Goal: Find specific page/section: Find specific page/section

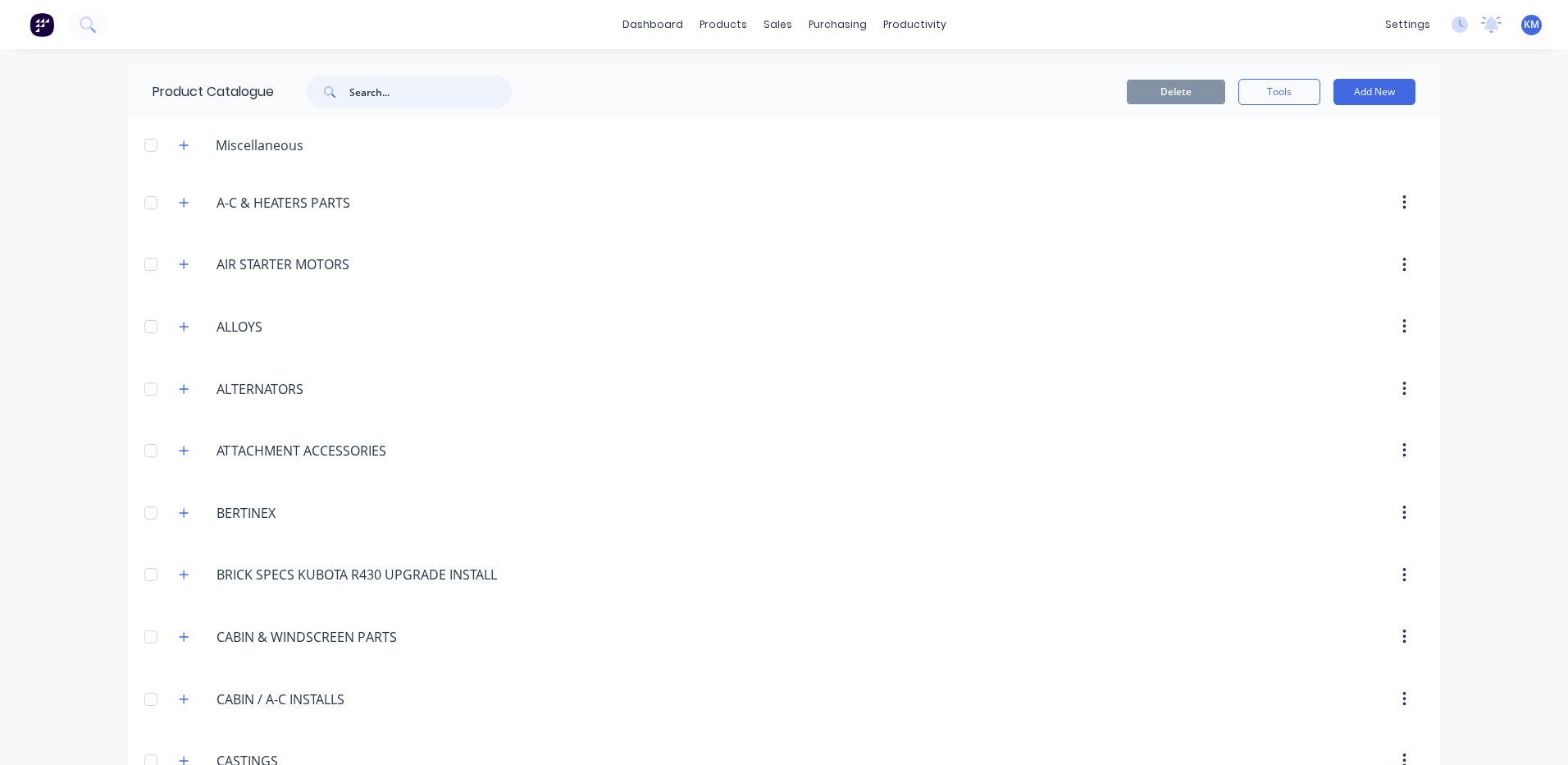
click at [378, 105] on input "text" at bounding box center [431, 92] width 162 height 33
type input "radi"
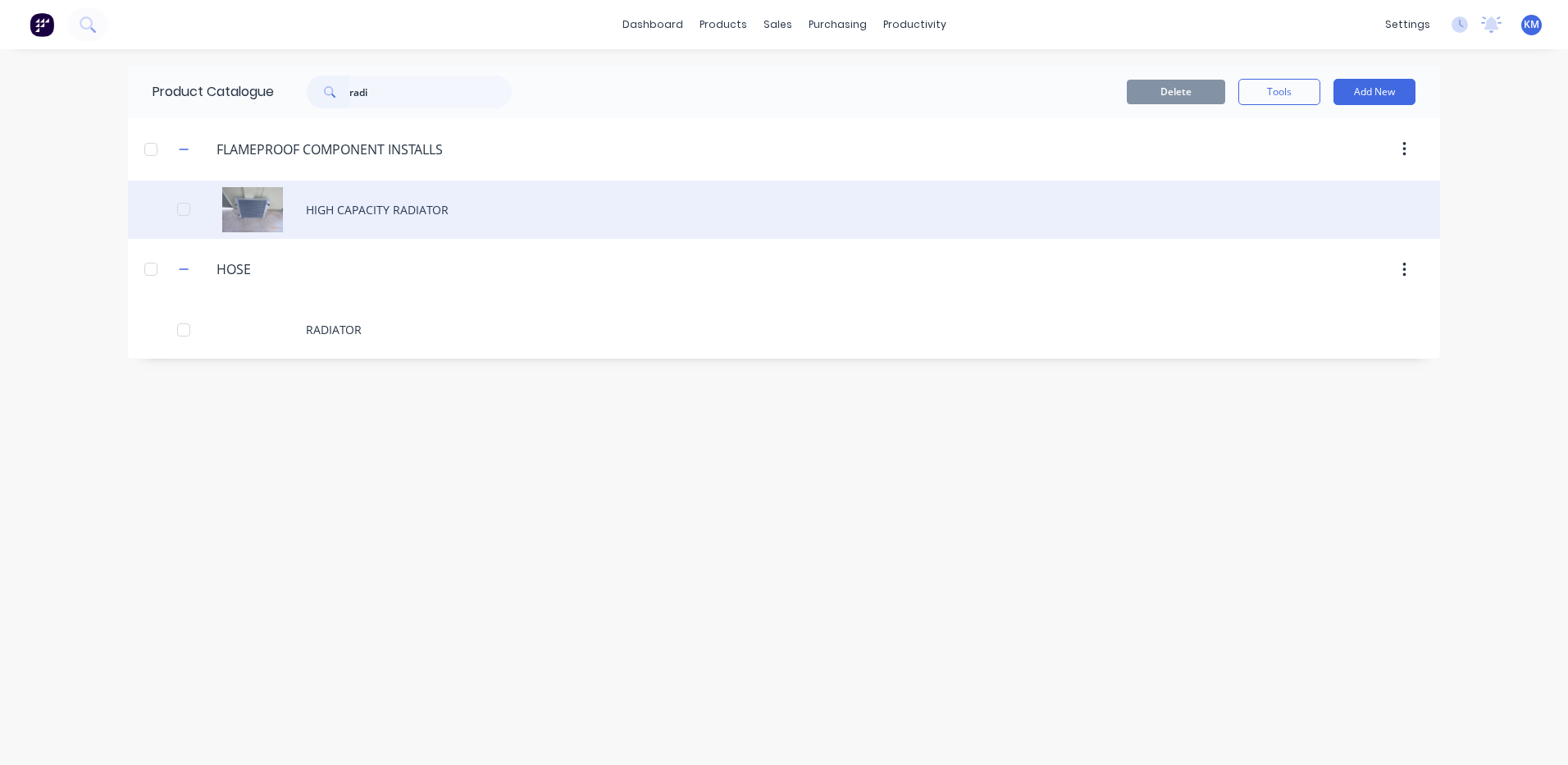
click at [461, 197] on div "HIGH CAPACITY RADIATOR" at bounding box center [784, 209] width 1313 height 58
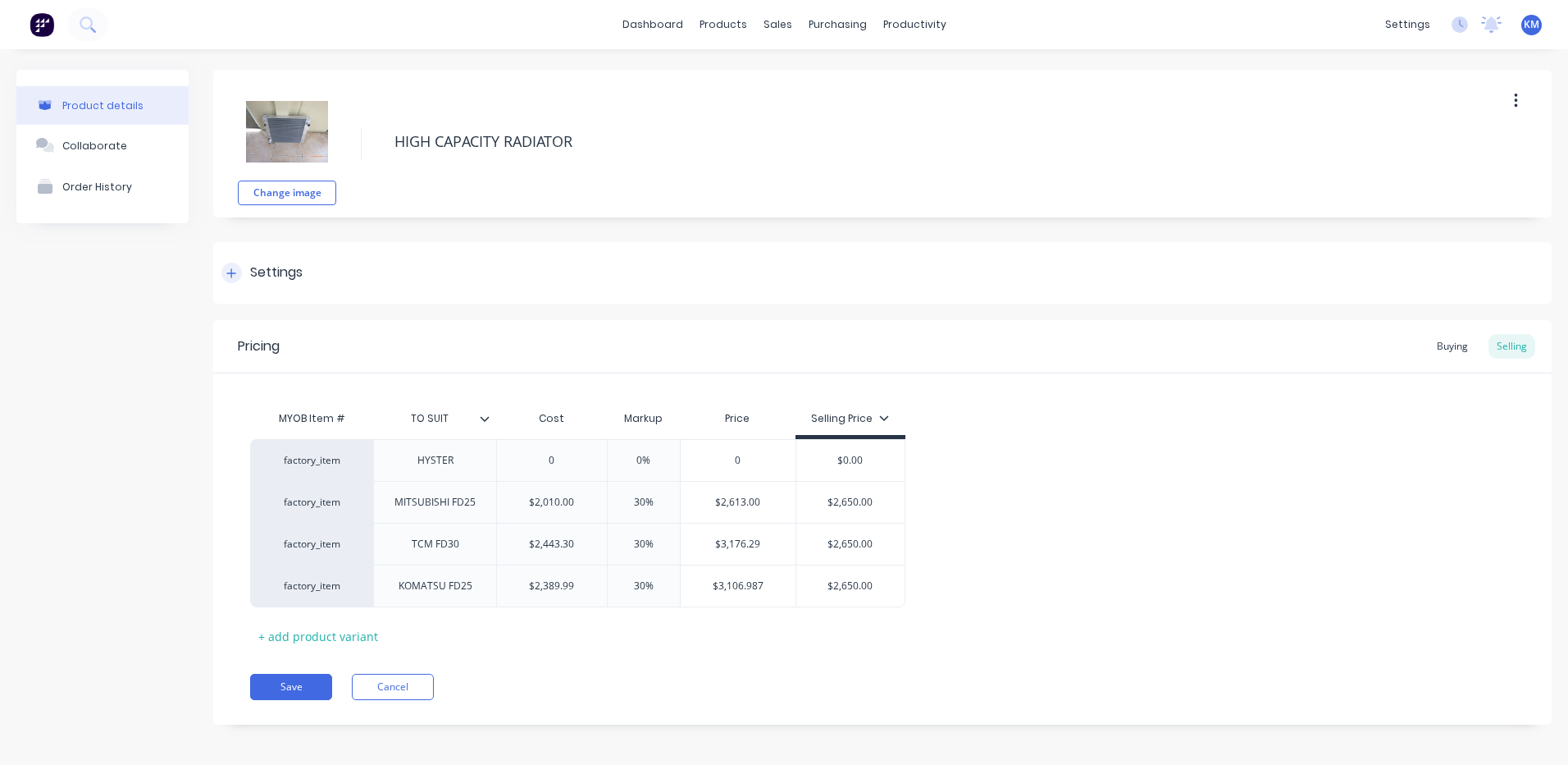
click at [287, 282] on div "Settings" at bounding box center [276, 272] width 53 height 21
type textarea "x"
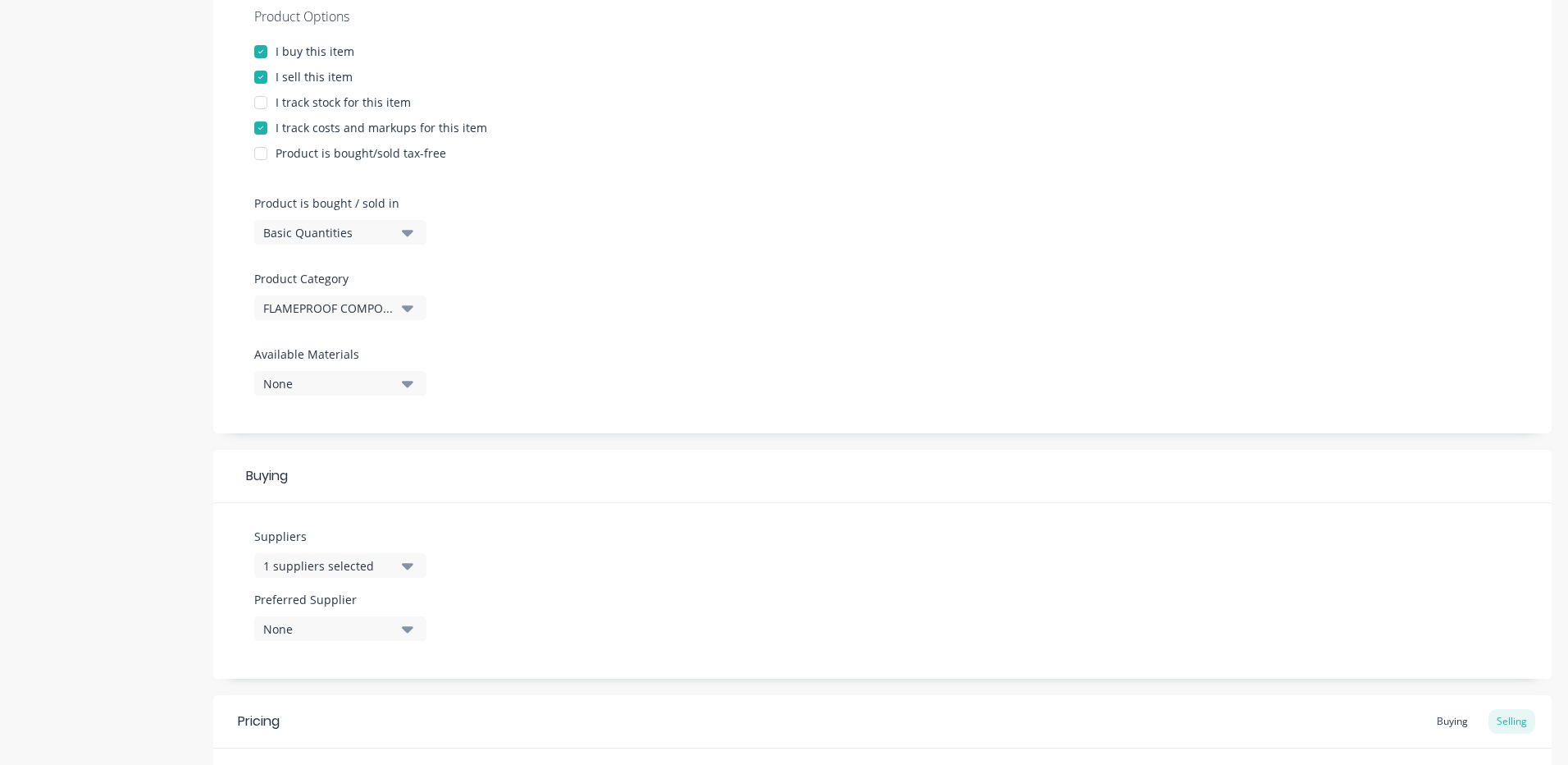
scroll to position [328, 0]
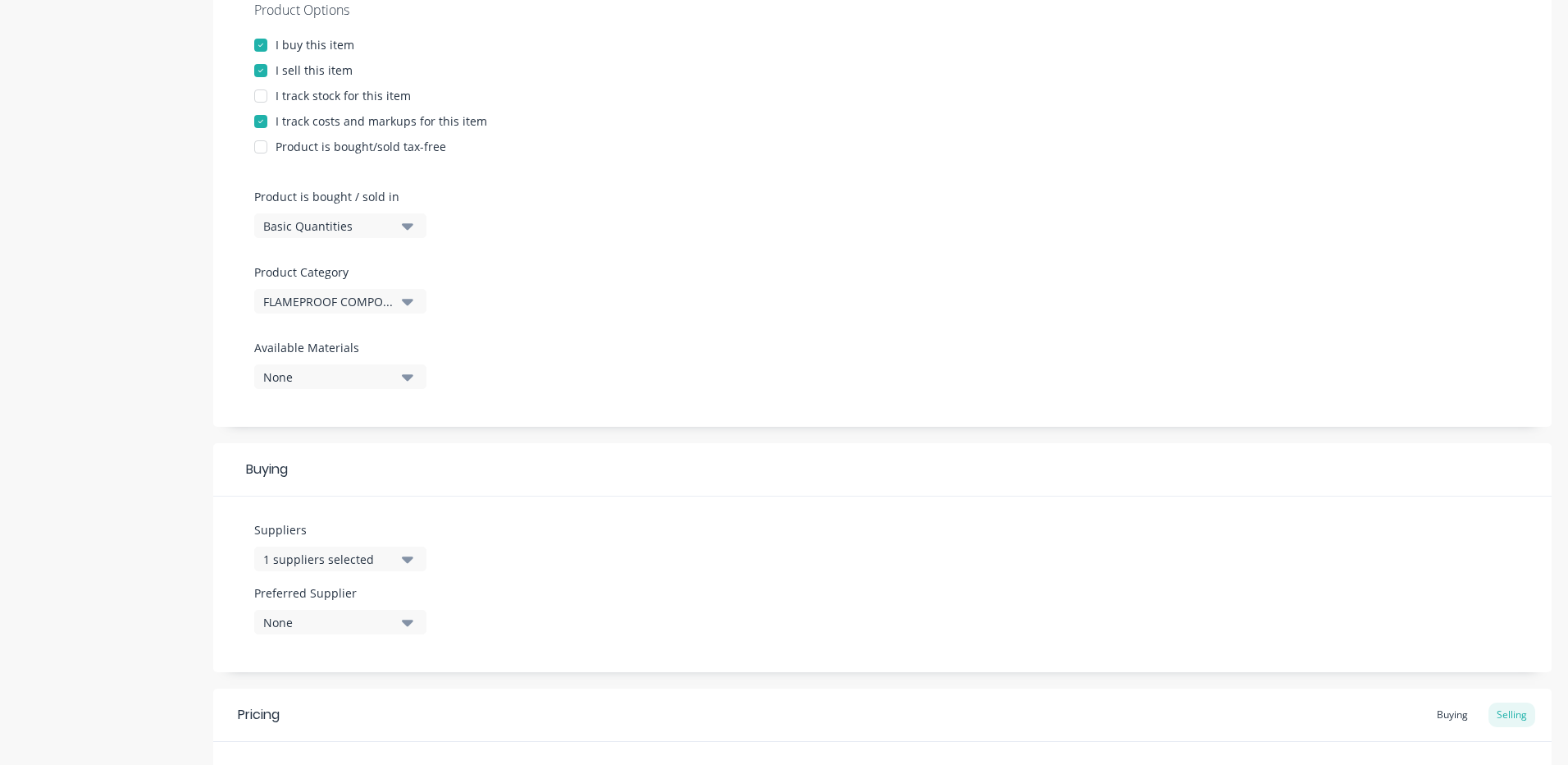
click at [350, 556] on div "1 suppliers selected" at bounding box center [329, 559] width 132 height 17
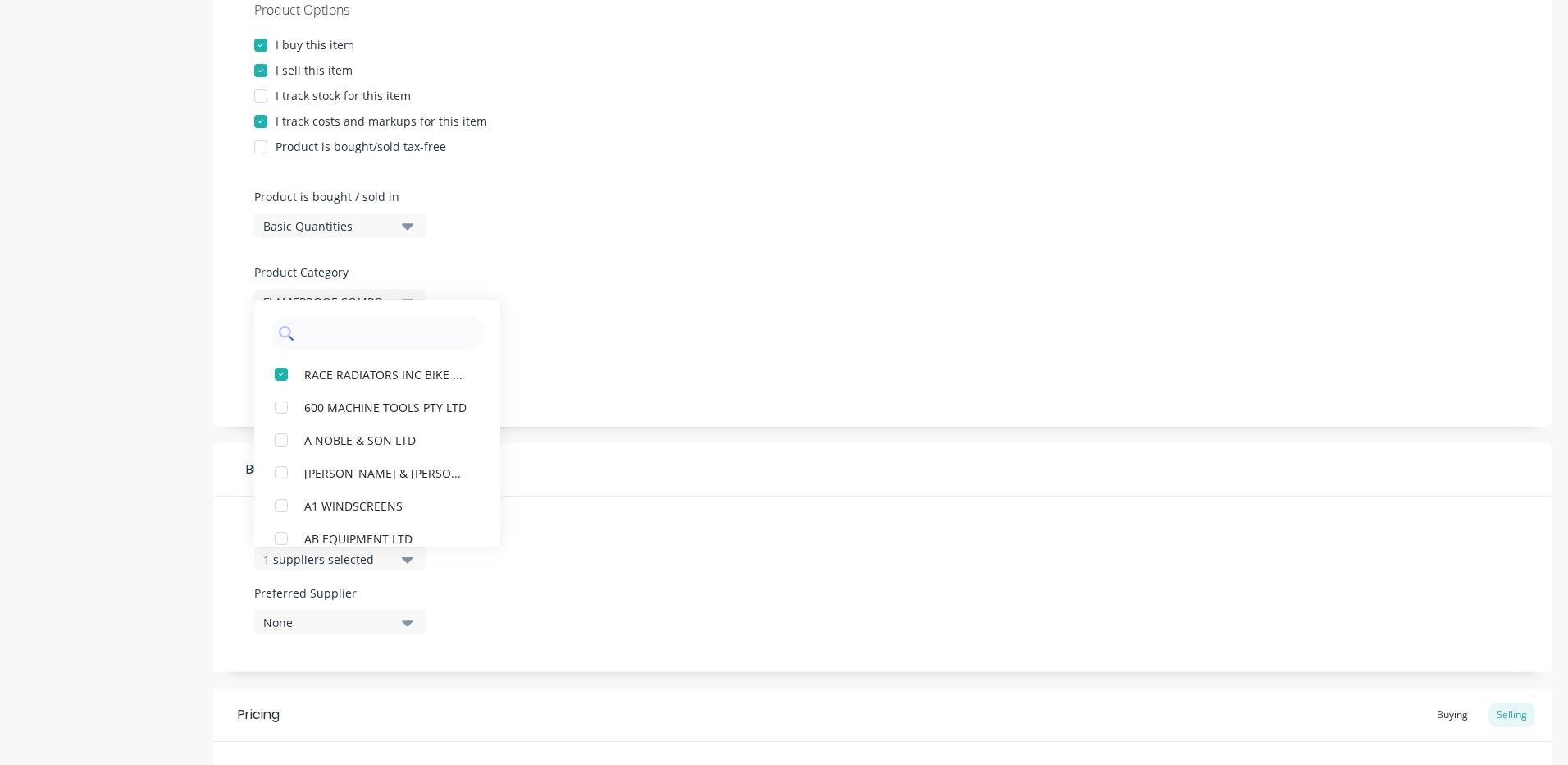
click at [392, 332] on input "text" at bounding box center [389, 333] width 173 height 33
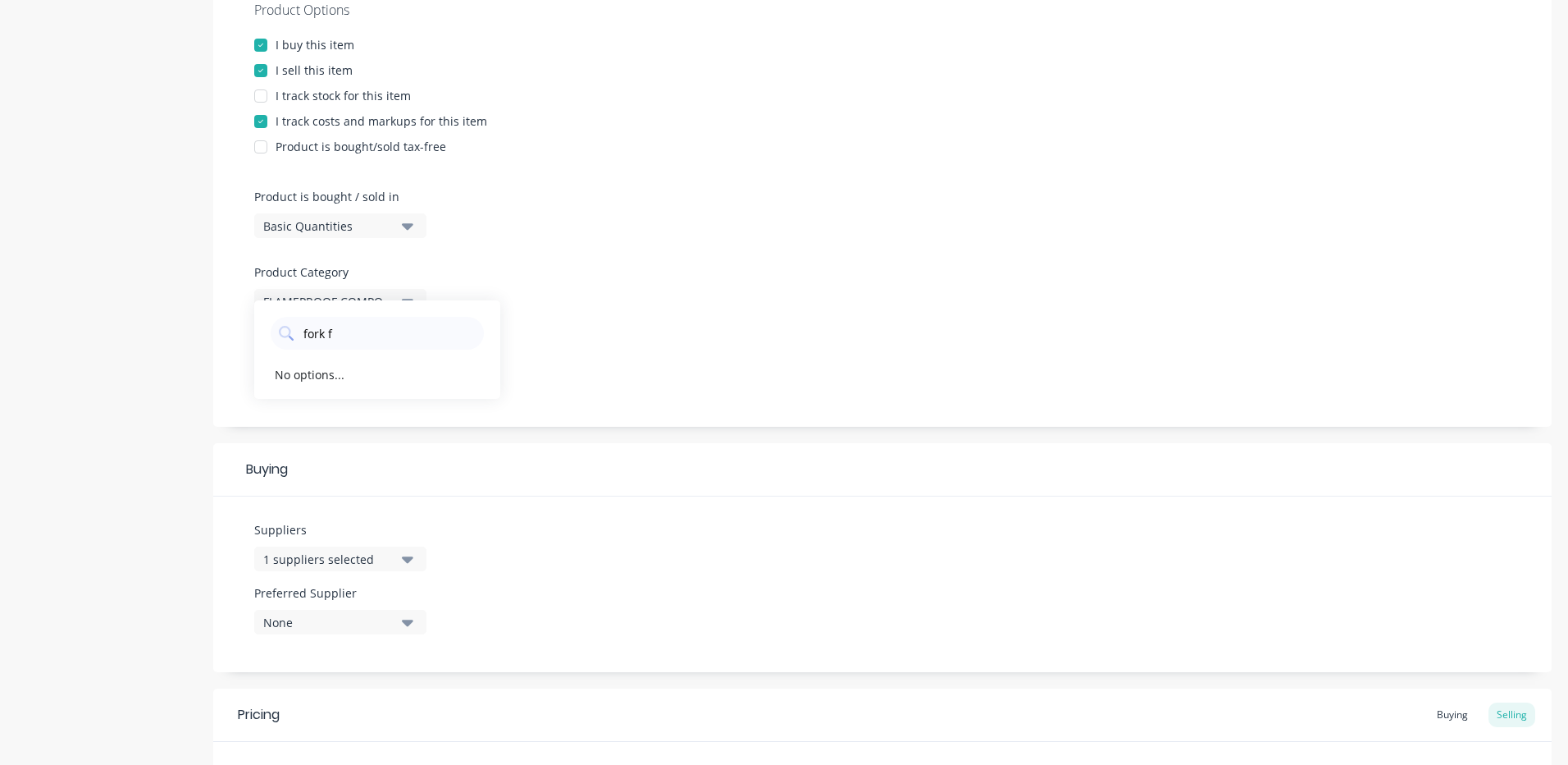
type input "fork f"
click at [552, 415] on div "Product Options I buy this item I sell this item I track stock for this item I …" at bounding box center [882, 200] width 1339 height 452
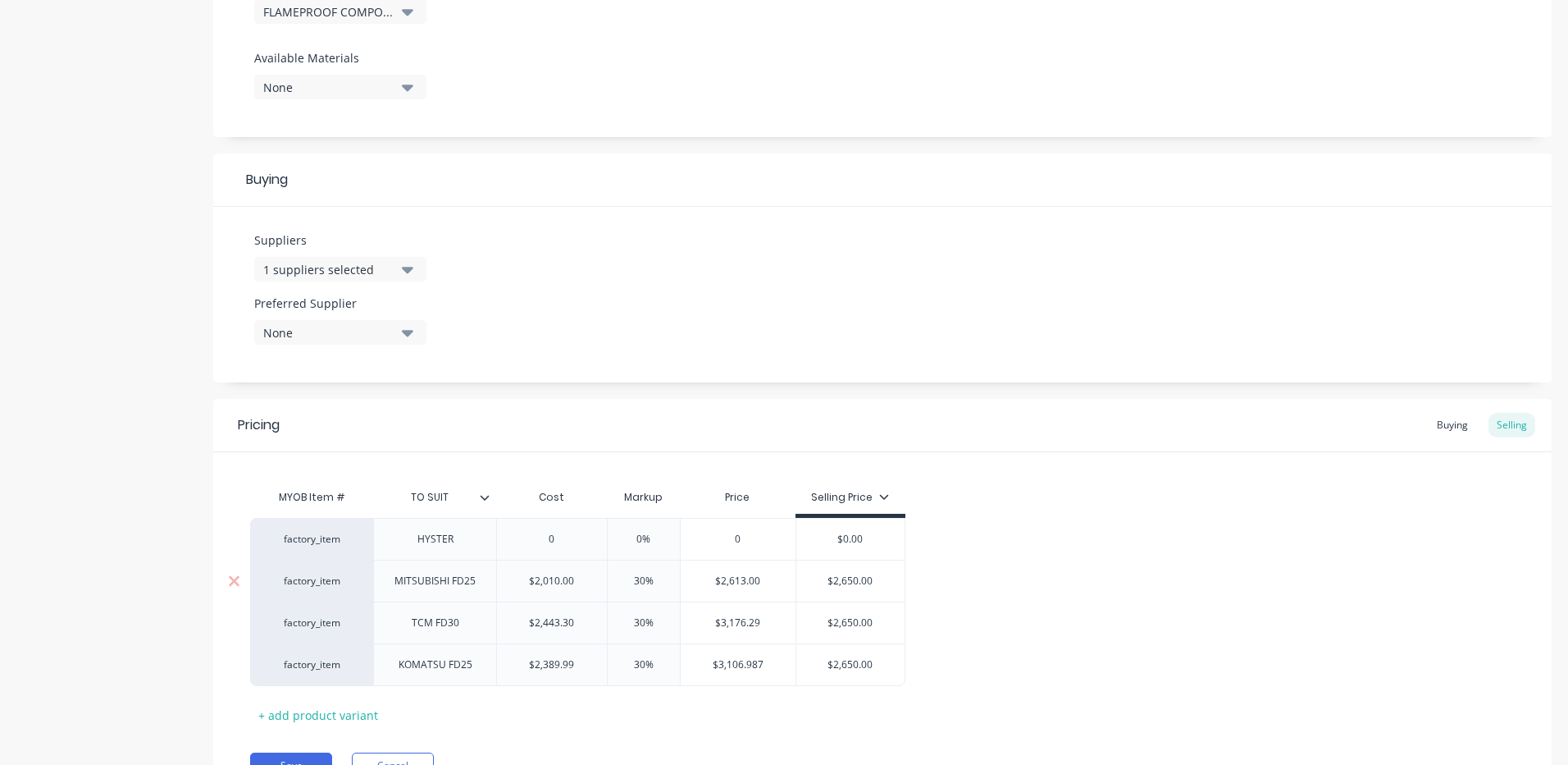
scroll to position [702, 0]
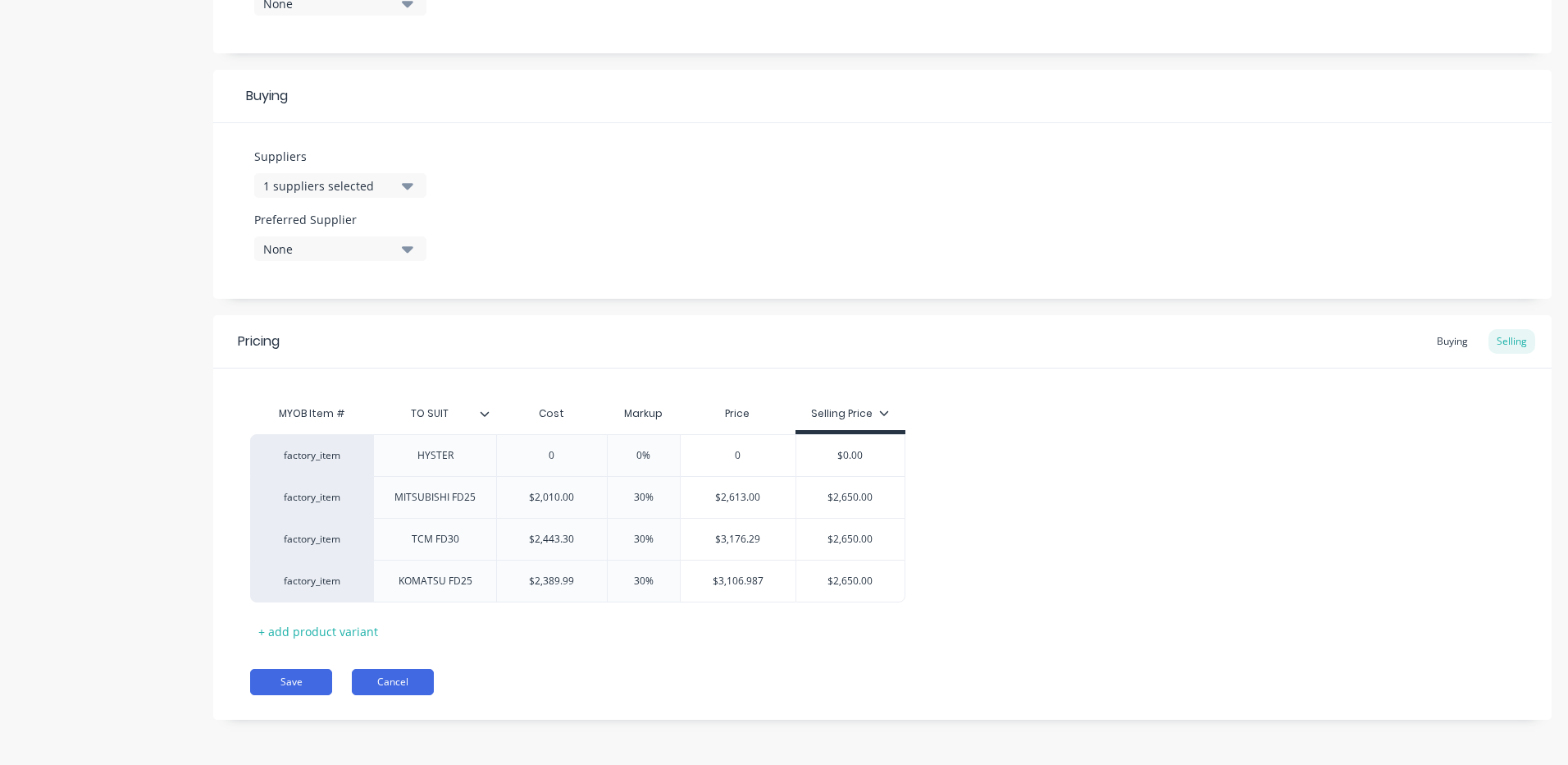
click at [399, 683] on button "Cancel" at bounding box center [393, 682] width 82 height 26
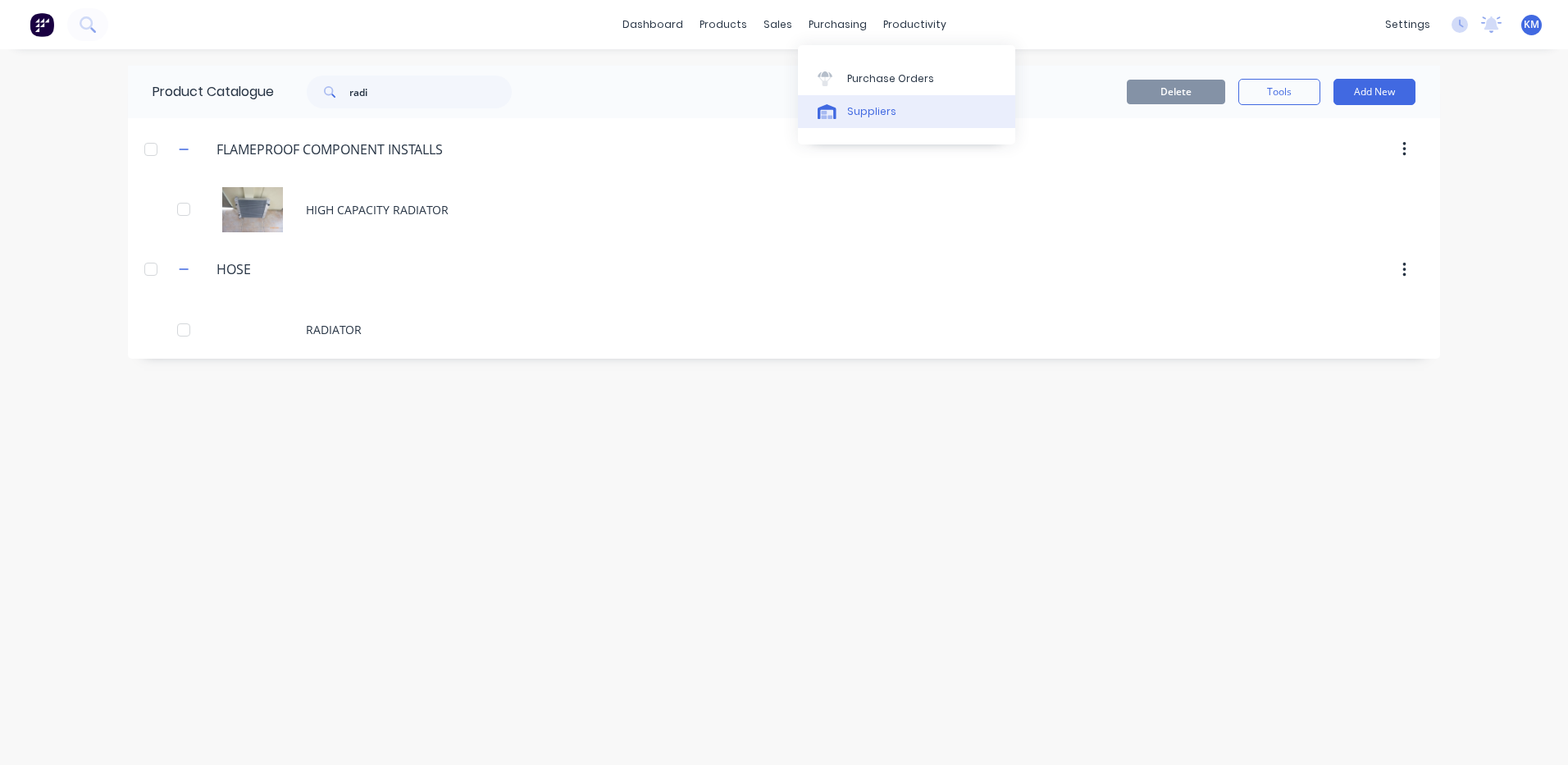
click at [840, 113] on div at bounding box center [829, 112] width 25 height 15
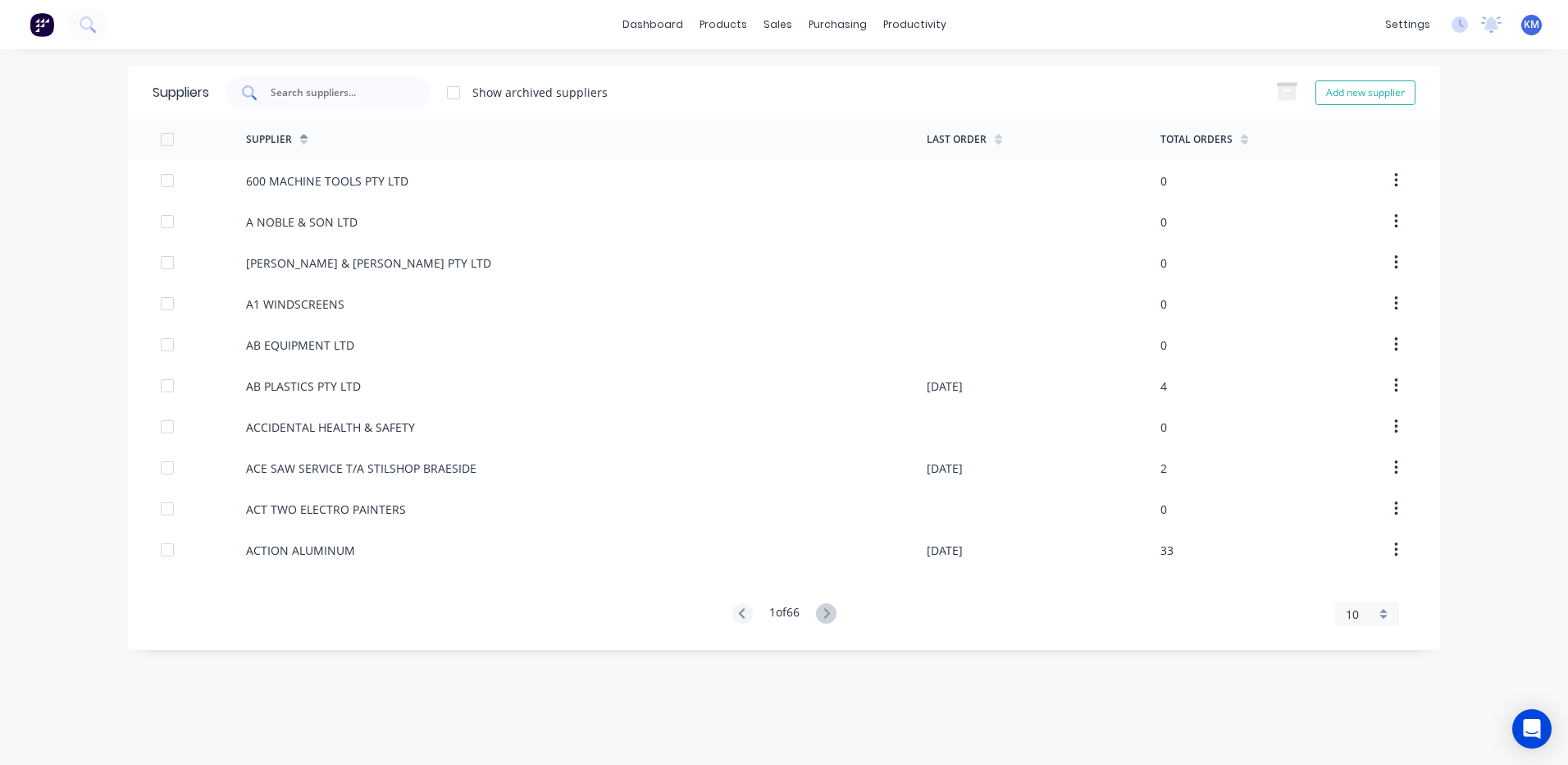
click at [345, 96] on input "text" at bounding box center [337, 93] width 137 height 16
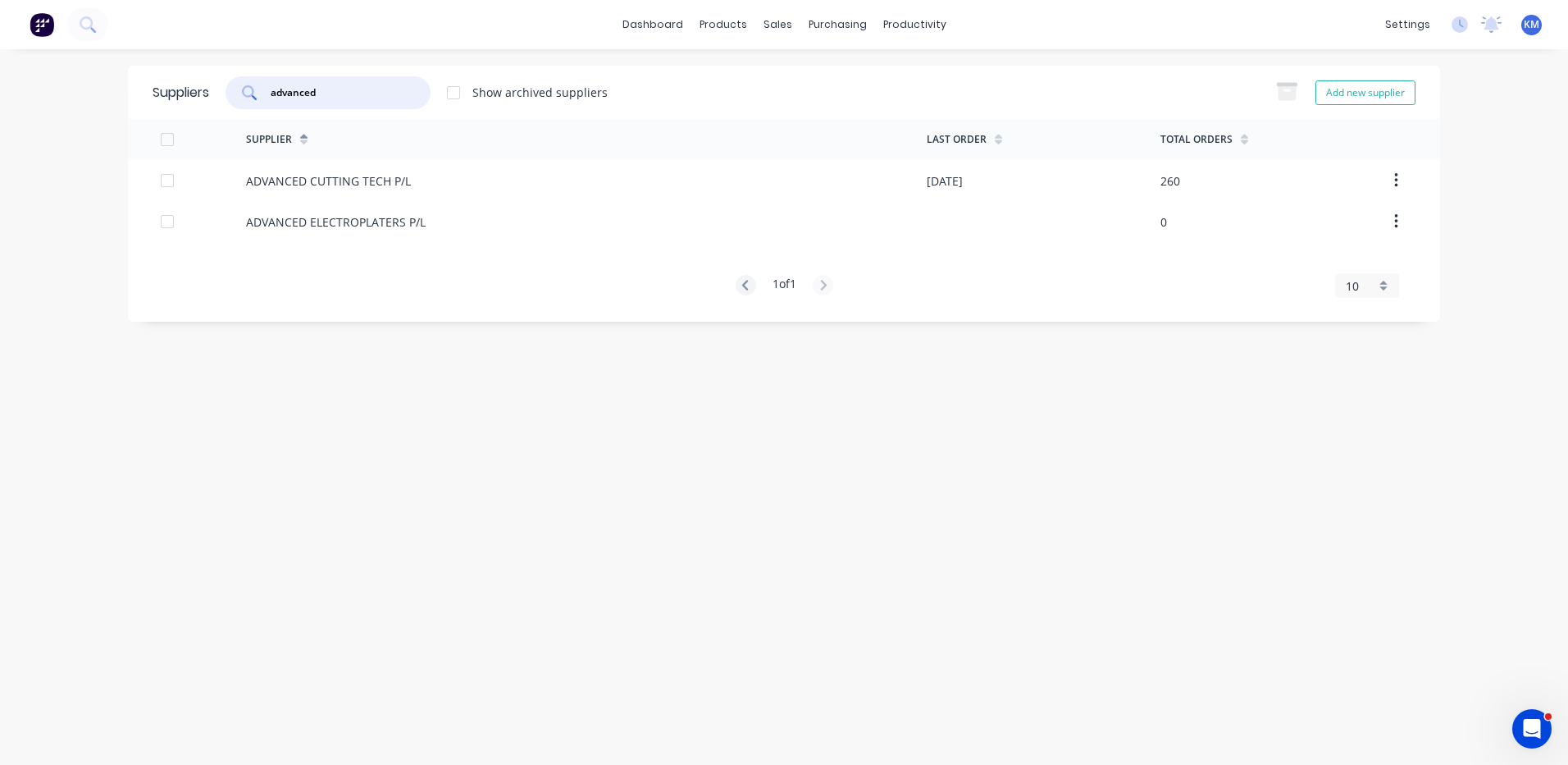
type input "advanced"
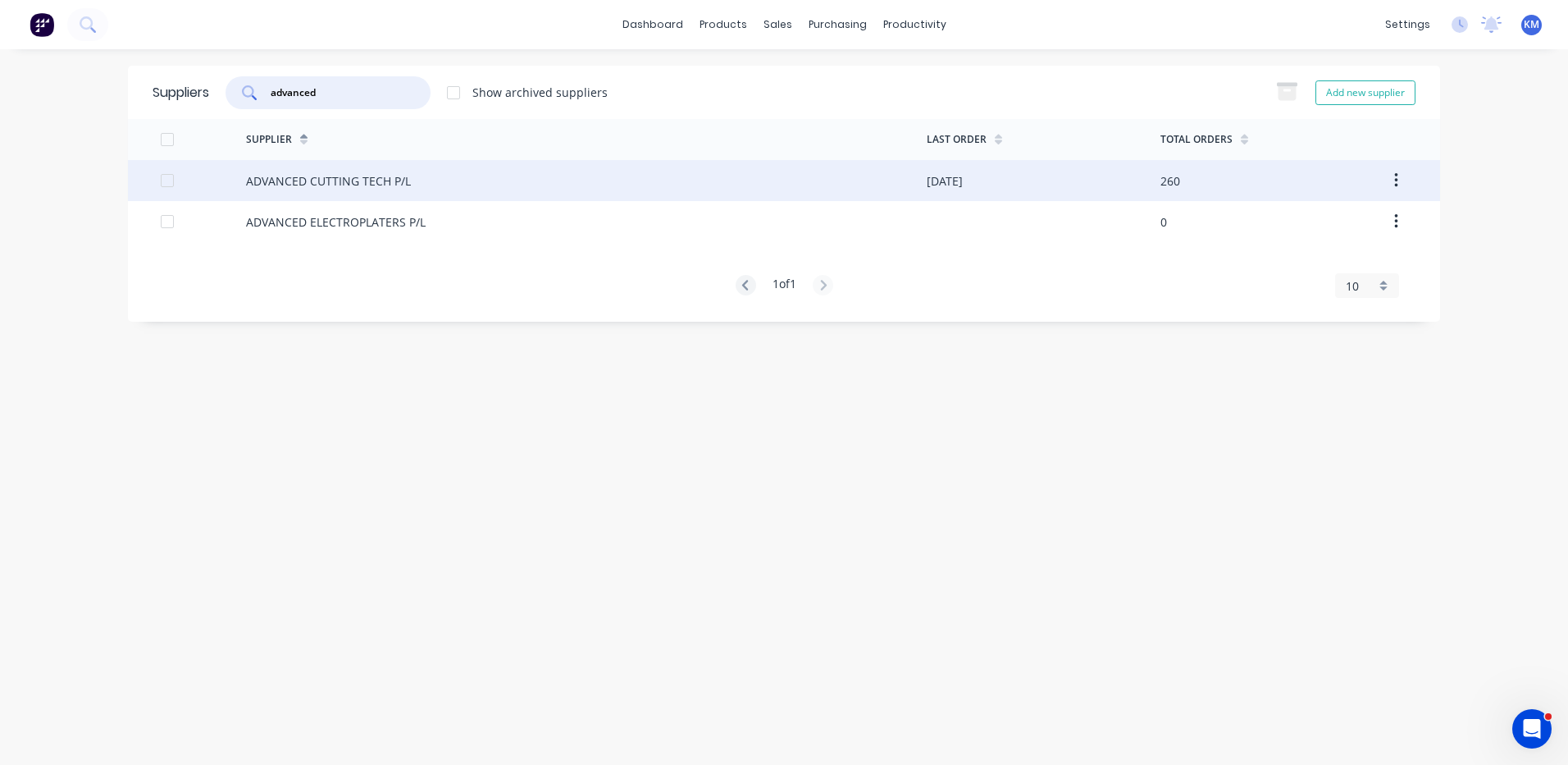
click at [636, 188] on div "ADVANCED CUTTING TECH P/L" at bounding box center [586, 180] width 681 height 41
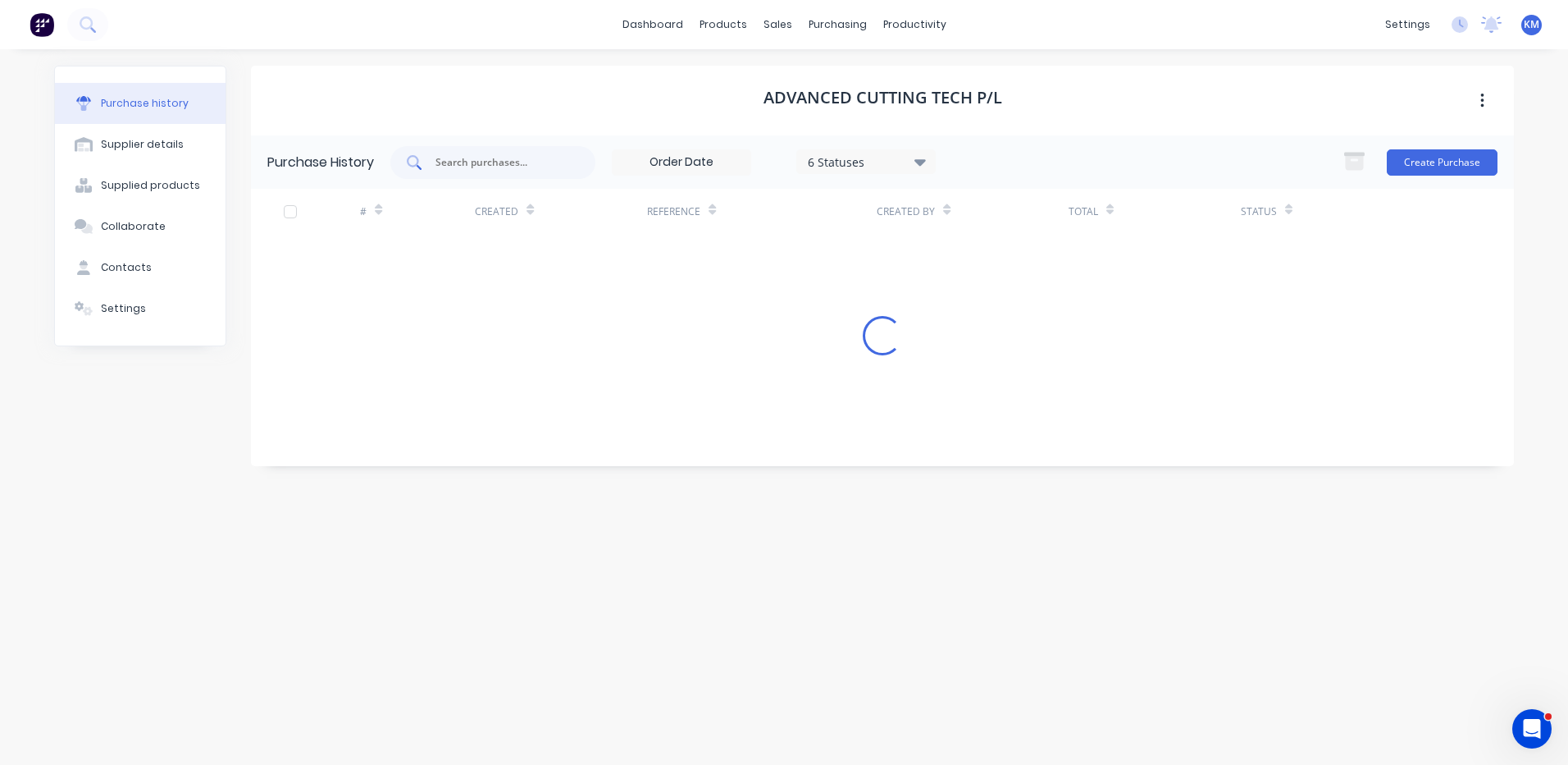
click at [507, 157] on input "text" at bounding box center [501, 163] width 137 height 16
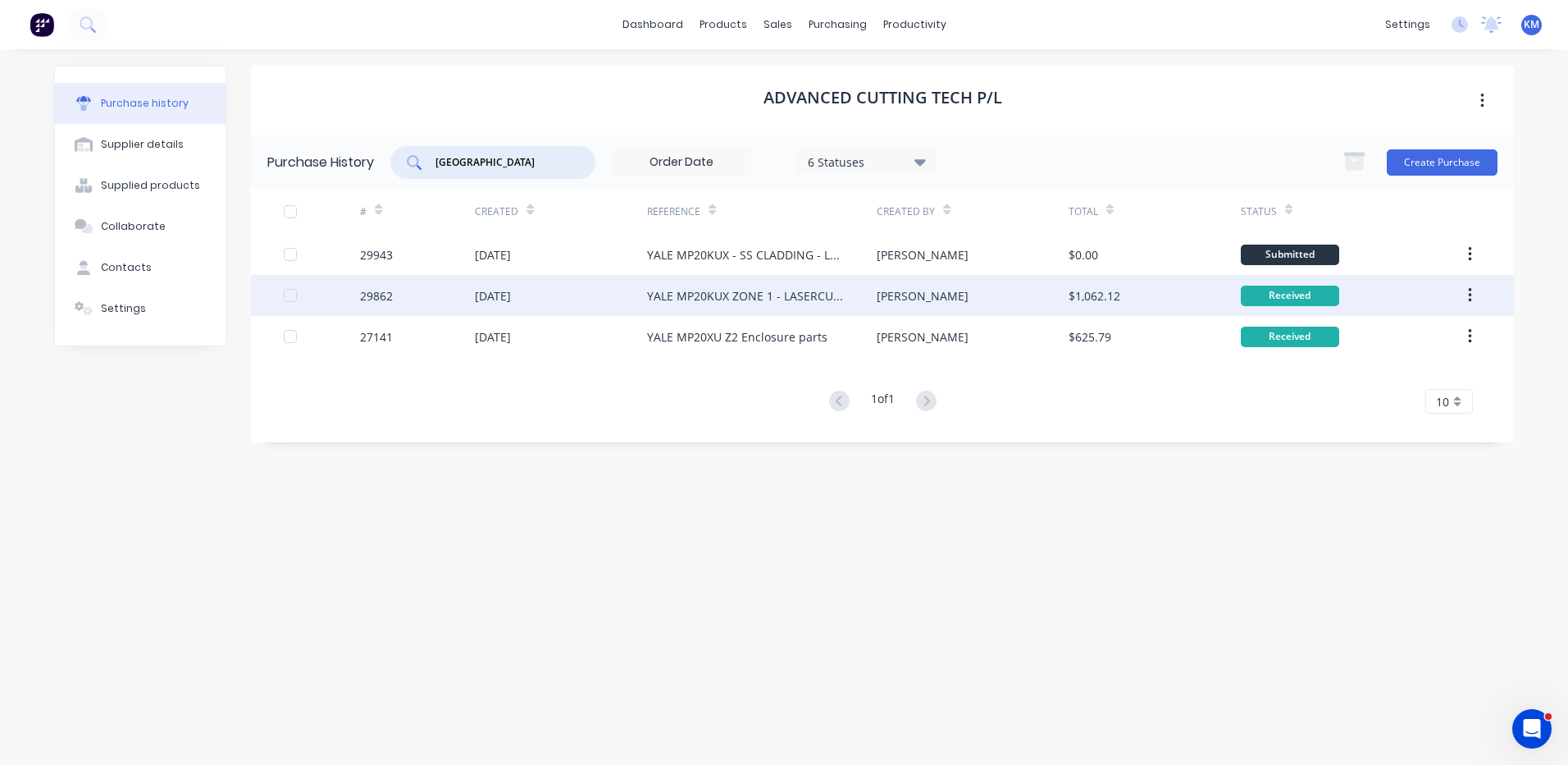
type input "[GEOGRAPHIC_DATA]"
click at [537, 285] on div "[DATE]" at bounding box center [560, 295] width 172 height 41
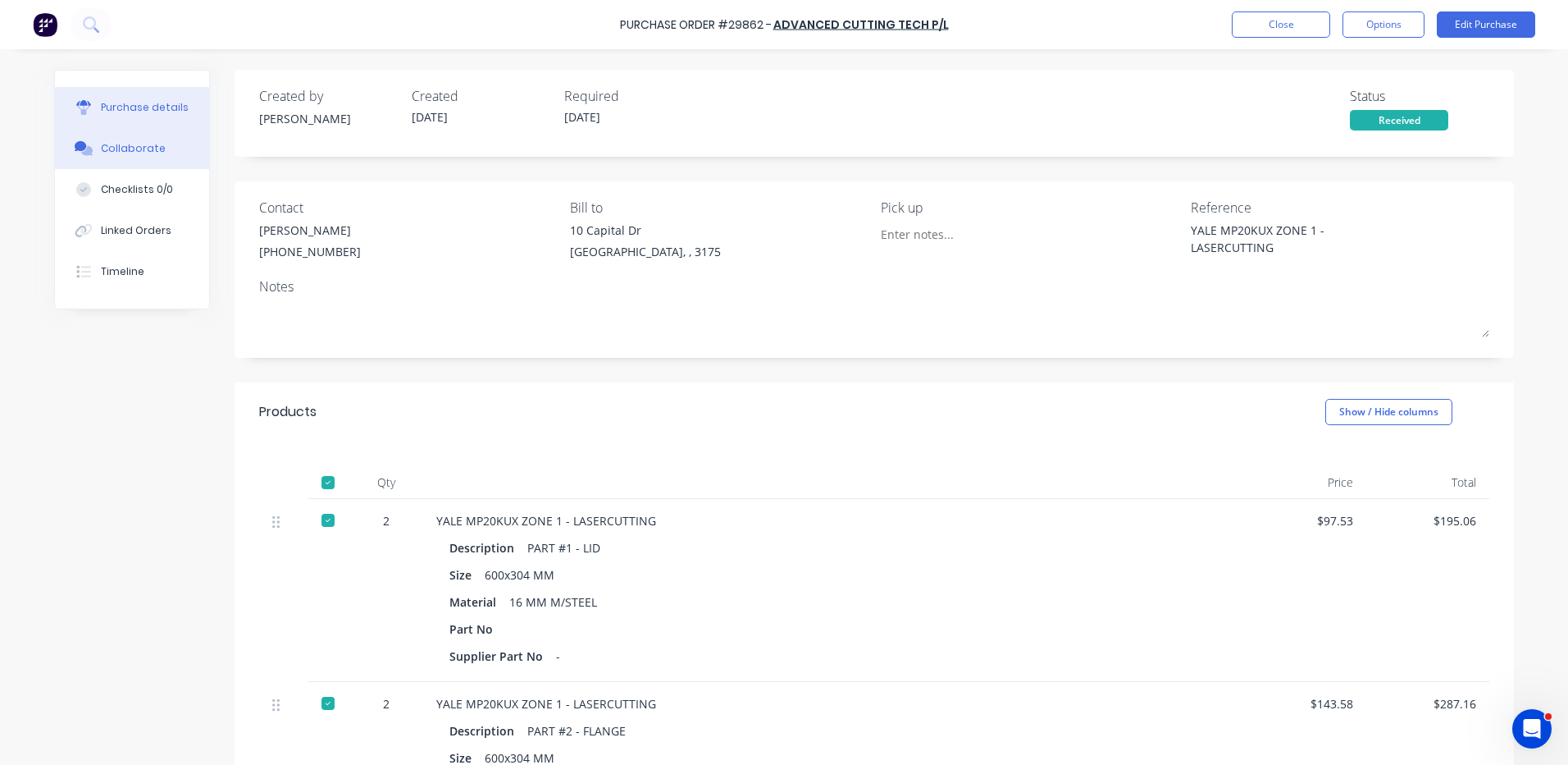
click at [157, 143] on button "Collaborate" at bounding box center [132, 148] width 155 height 41
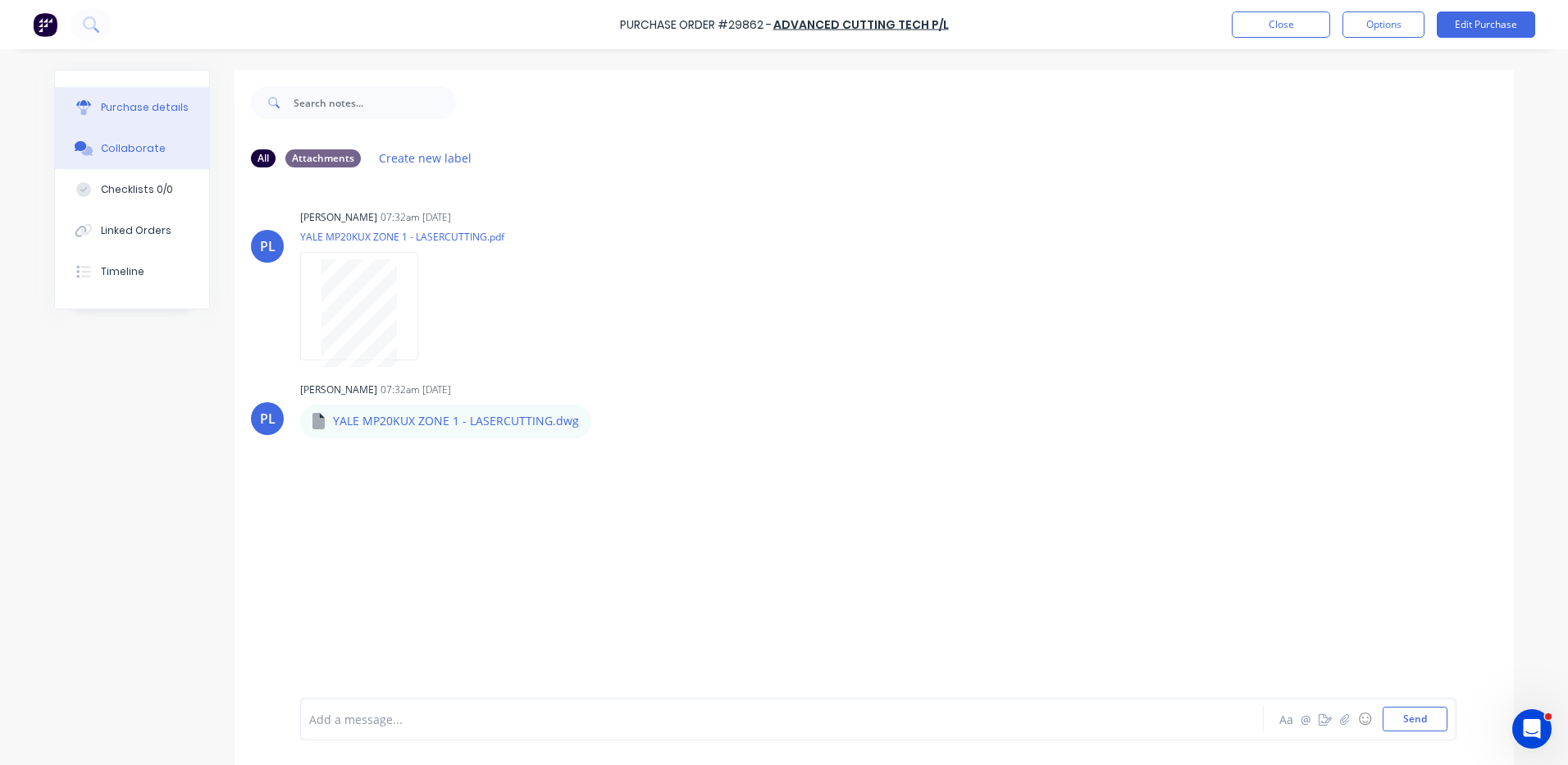
click at [136, 118] on button "Purchase details" at bounding box center [132, 107] width 155 height 41
type textarea "x"
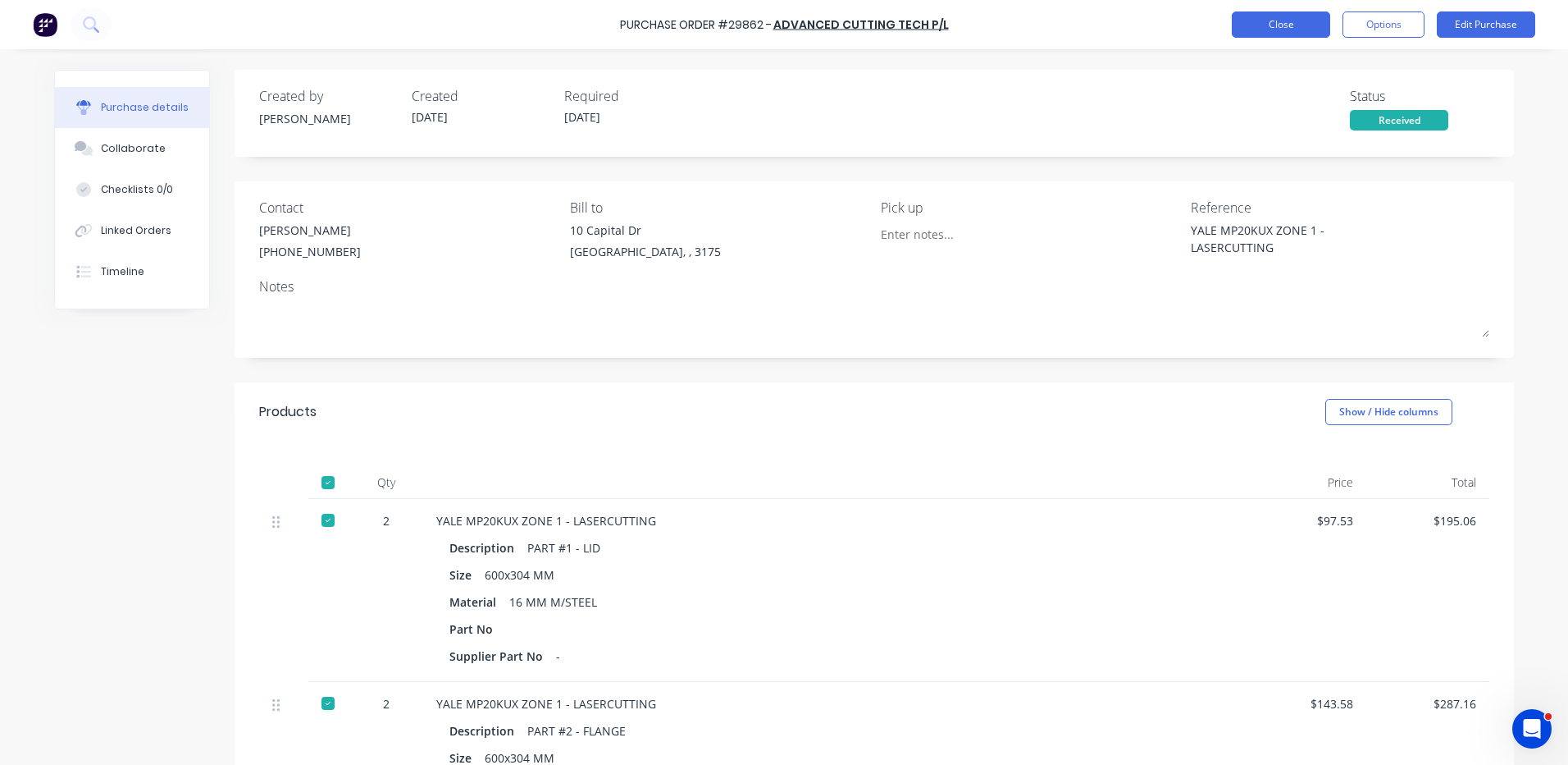
click at [1255, 22] on button "Close" at bounding box center [1281, 25] width 99 height 26
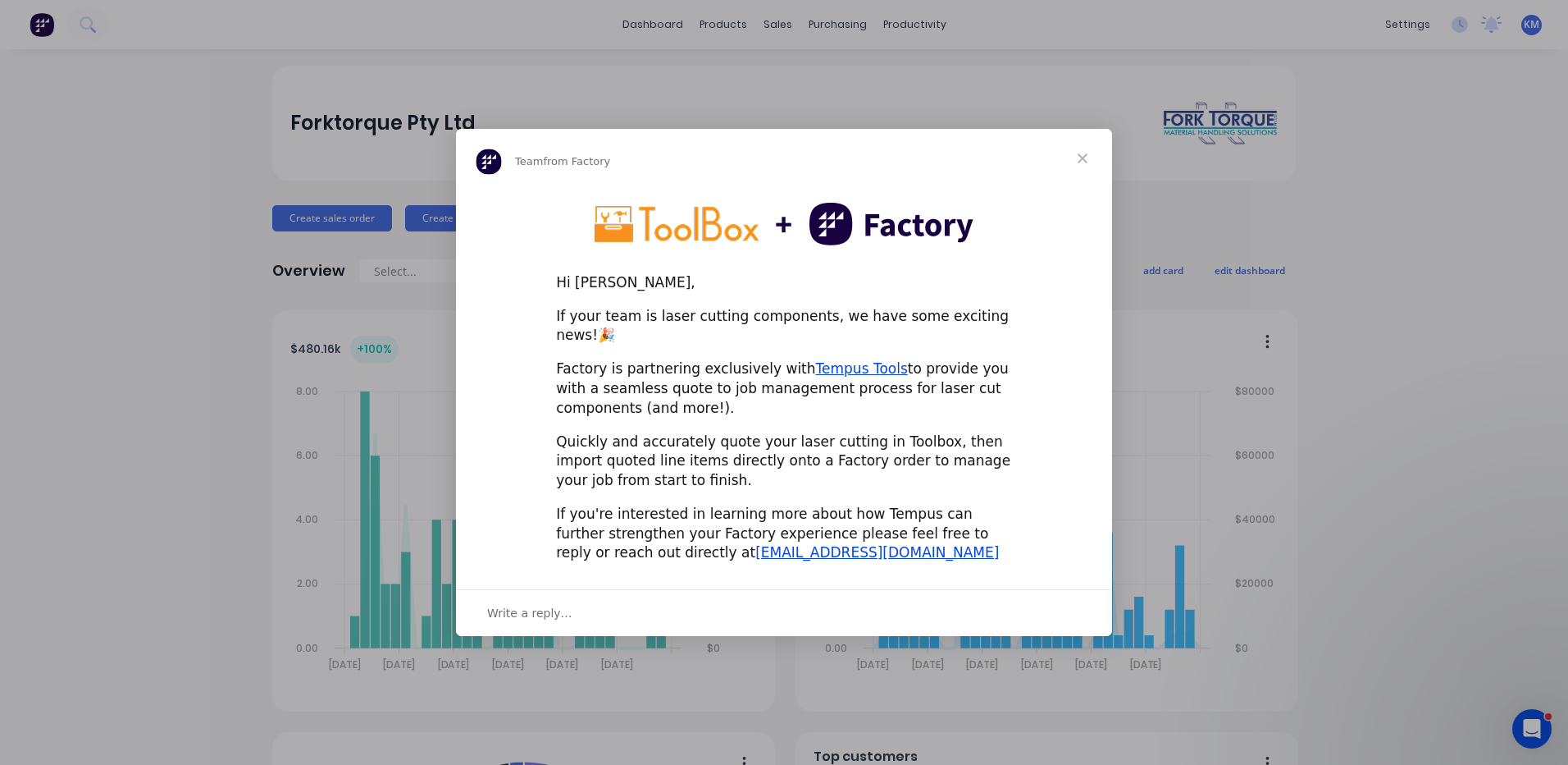
click at [1078, 159] on span "Close" at bounding box center [1083, 158] width 59 height 59
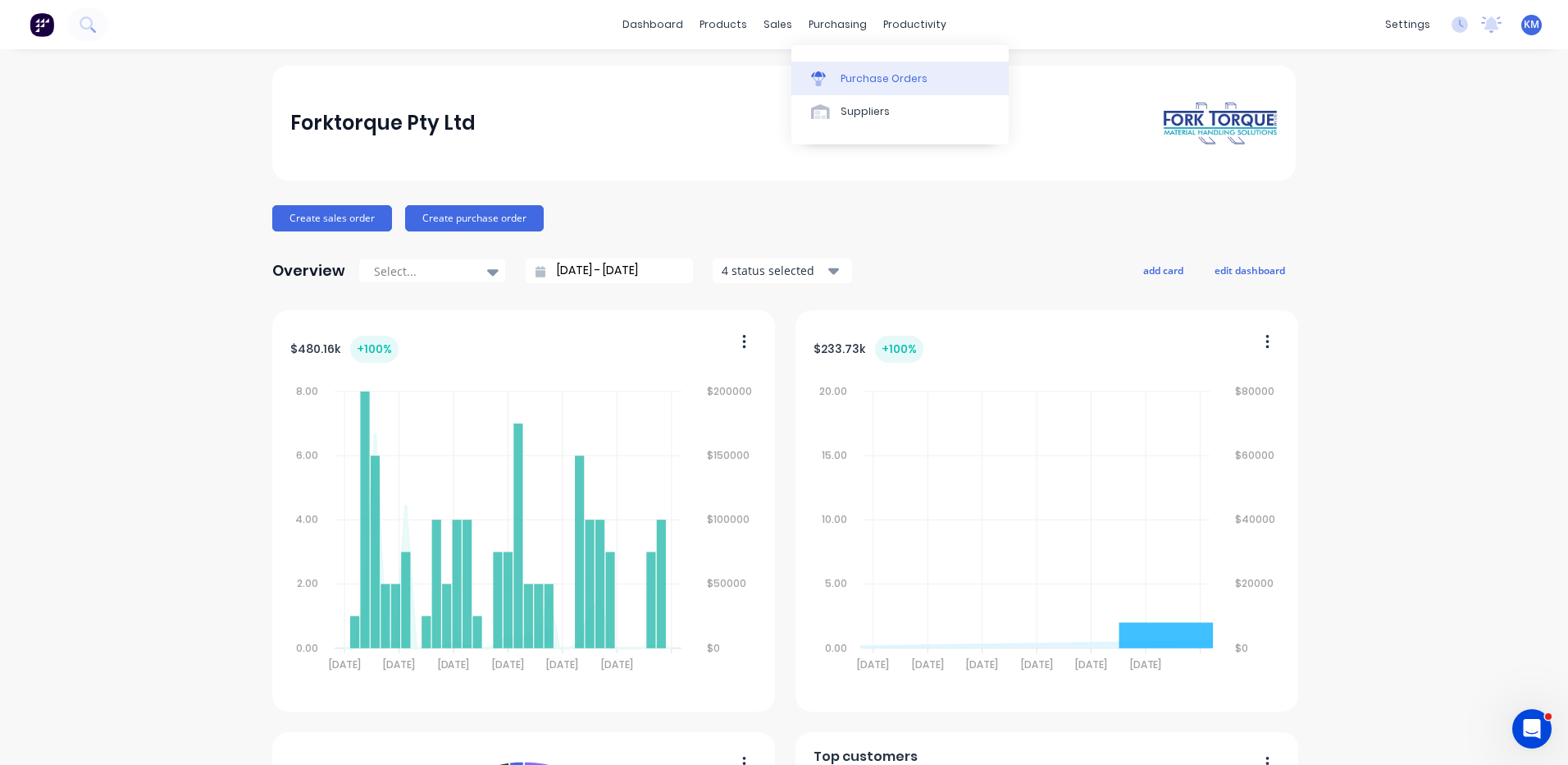
click at [829, 72] on div at bounding box center [823, 79] width 25 height 15
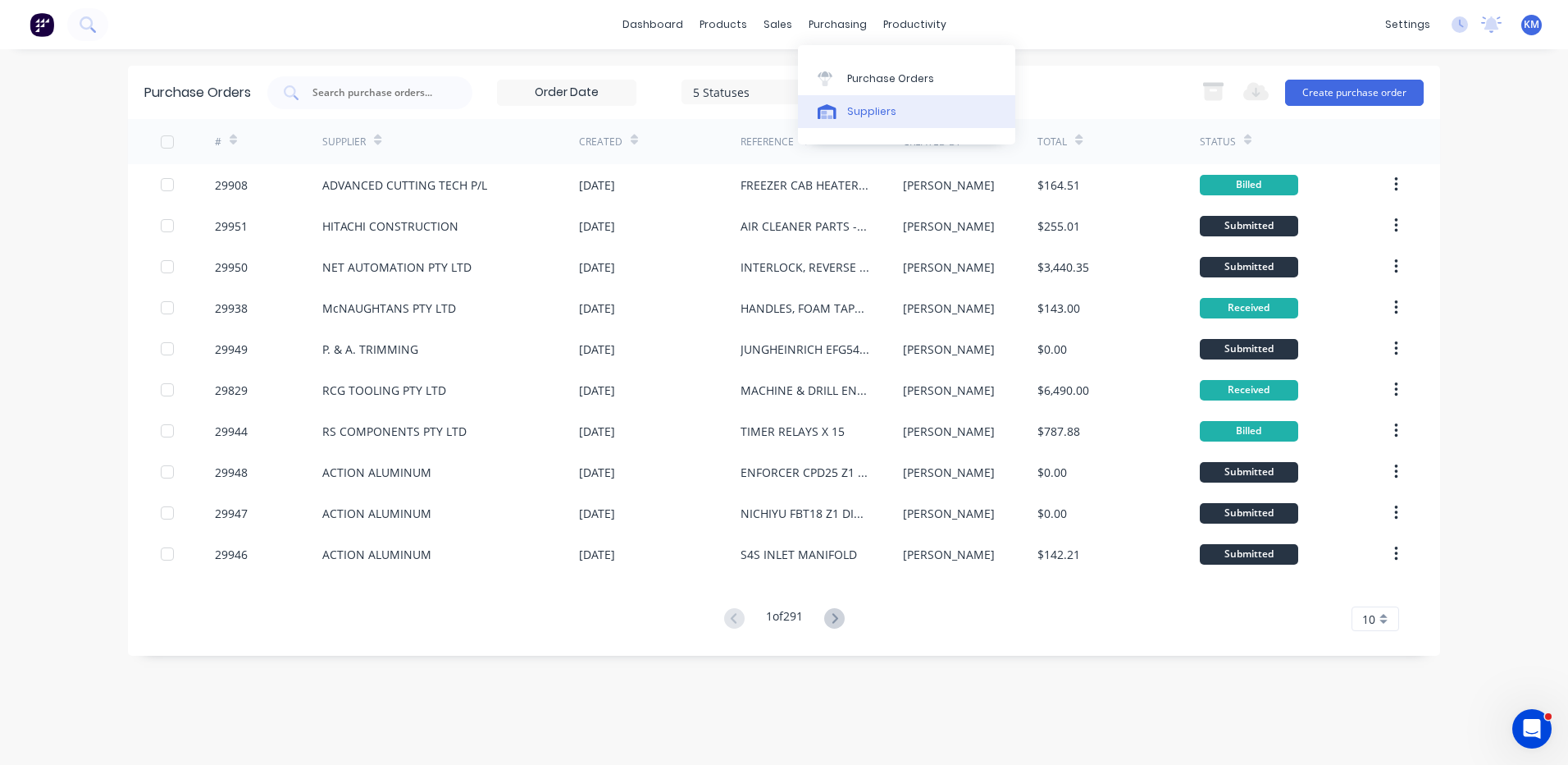
click at [841, 128] on link "Suppliers" at bounding box center [907, 111] width 217 height 33
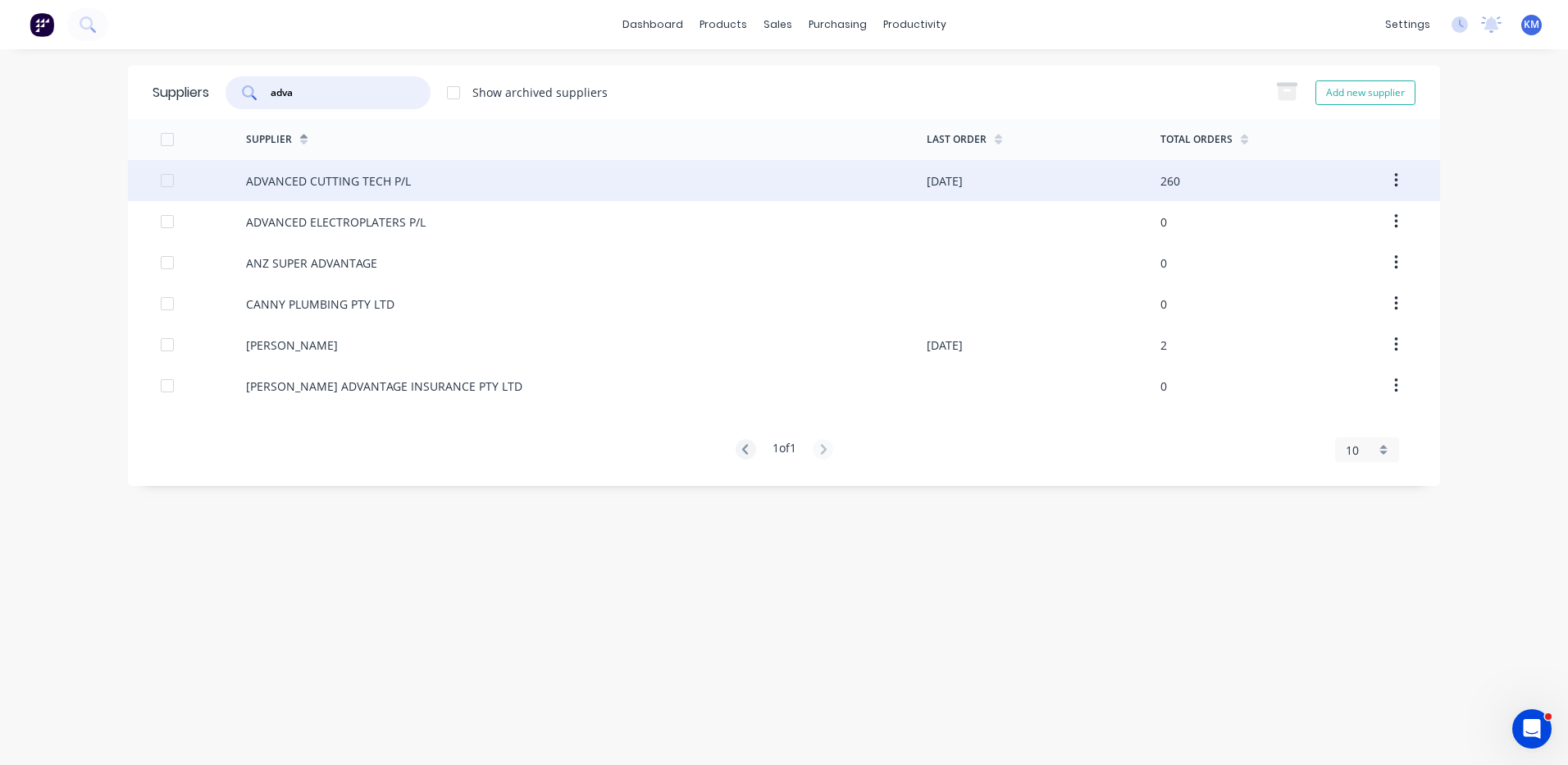
type input "adva"
click at [262, 173] on div "ADVANCED CUTTING TECH P/L" at bounding box center [328, 181] width 164 height 17
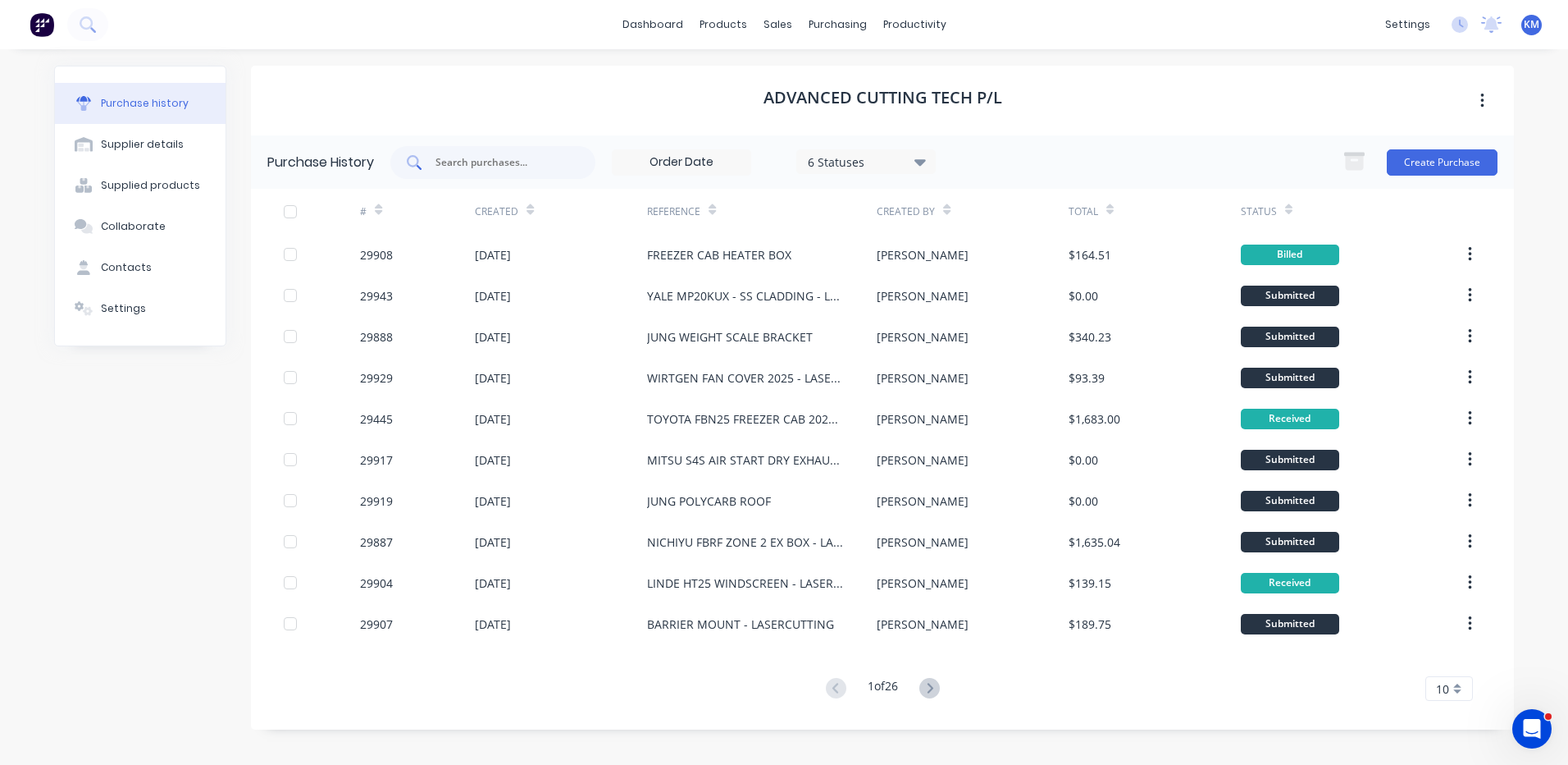
click at [459, 166] on input "text" at bounding box center [501, 163] width 137 height 16
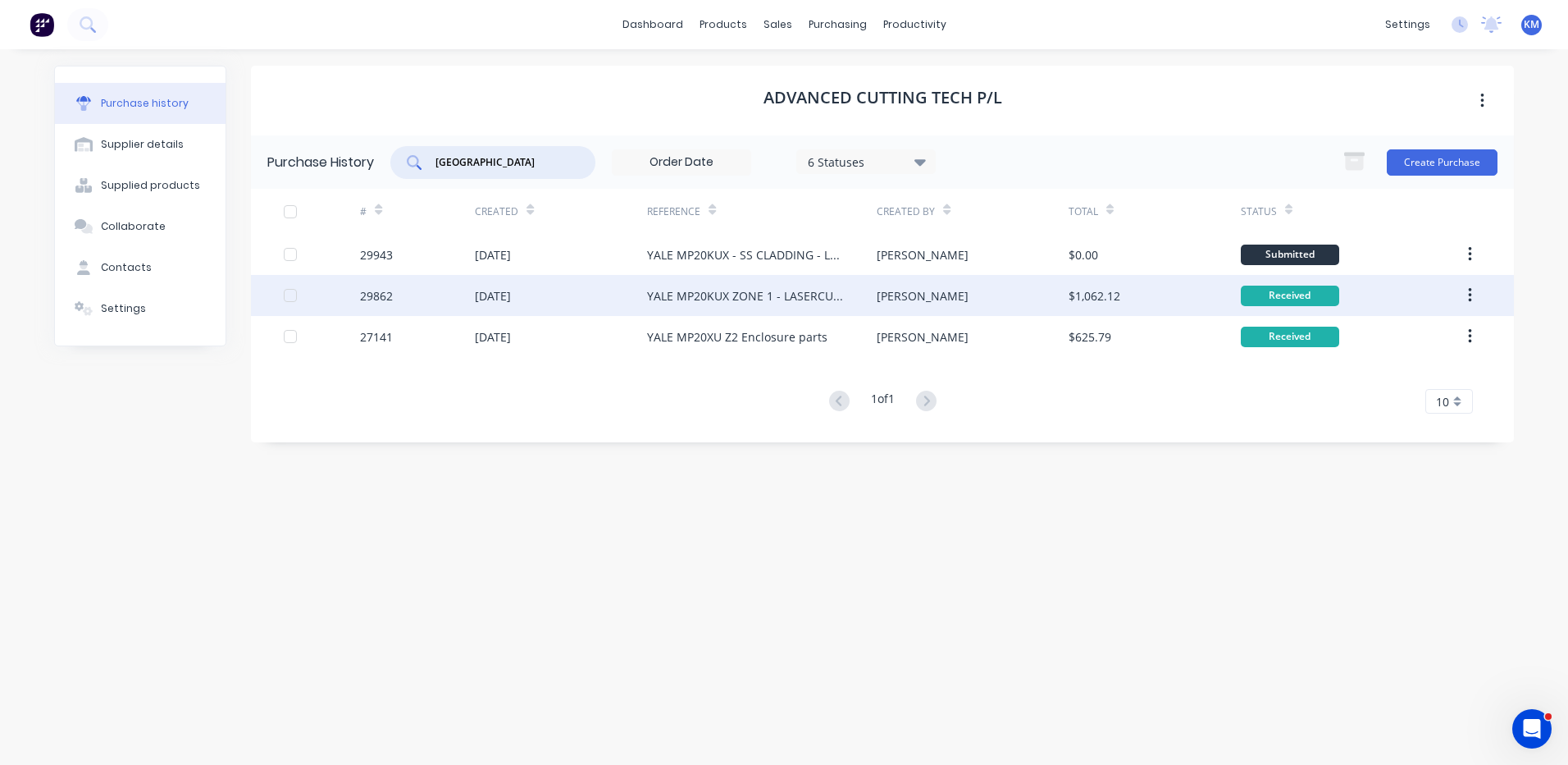
type input "[GEOGRAPHIC_DATA]"
click at [488, 281] on div "[DATE]" at bounding box center [560, 295] width 172 height 41
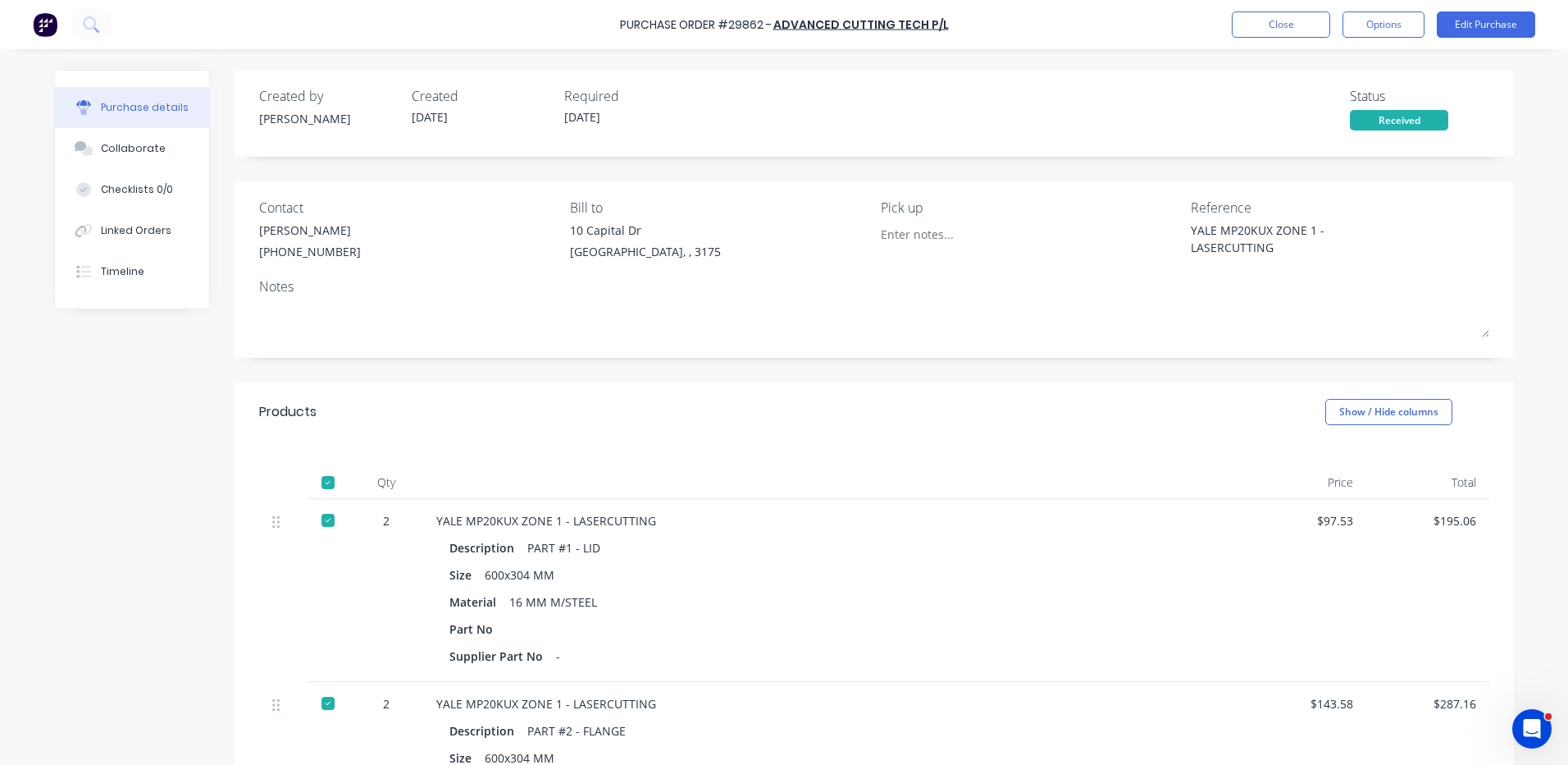
type textarea "x"
click at [150, 158] on button "Collaborate" at bounding box center [132, 148] width 155 height 41
